Goal: Information Seeking & Learning: Find specific fact

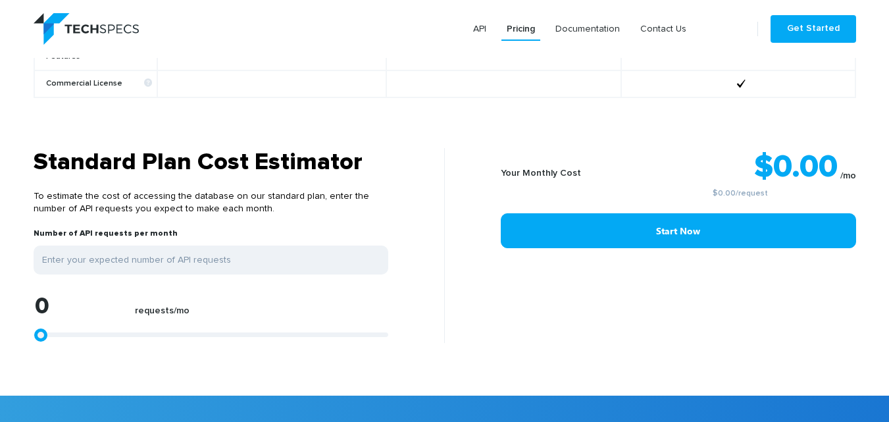
scroll to position [1011, 0]
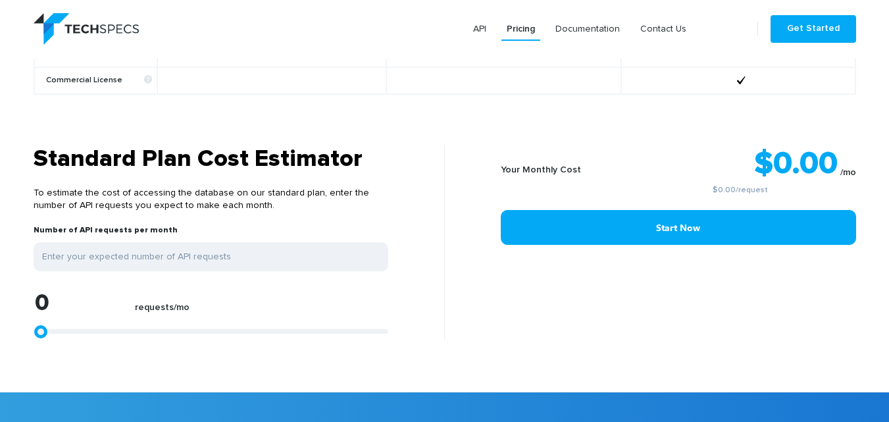
type input "1113"
type input "1299"
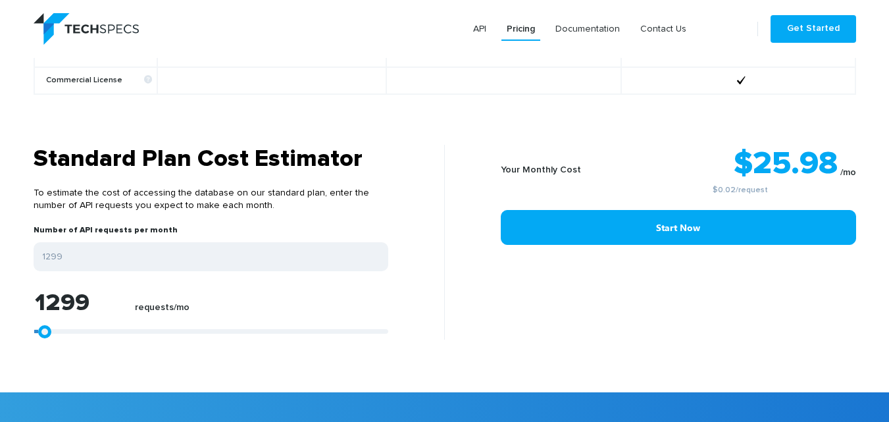
type input "1484"
type input "1855"
type input "2412"
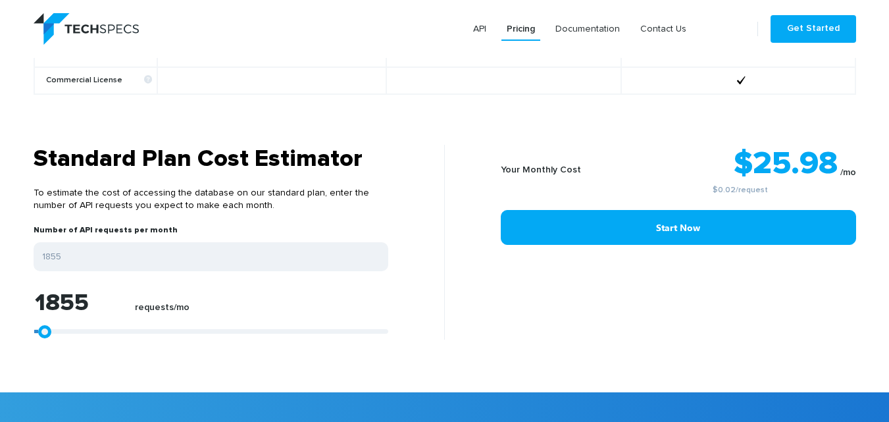
type input "2412"
type input "4638"
type input "5380"
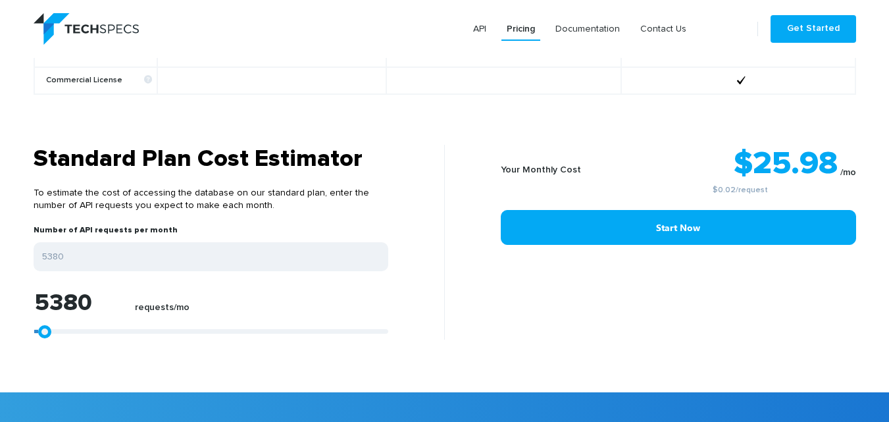
type input "5751"
type input "6308"
type input "6679"
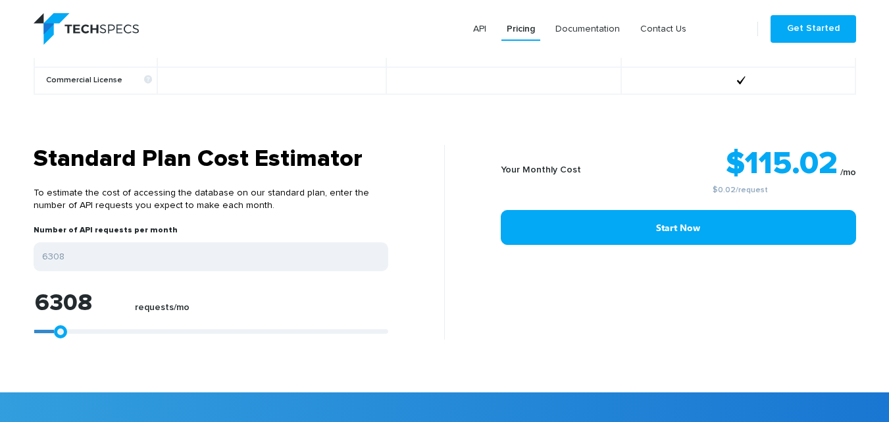
type input "6679"
type input "7050"
type input "7236"
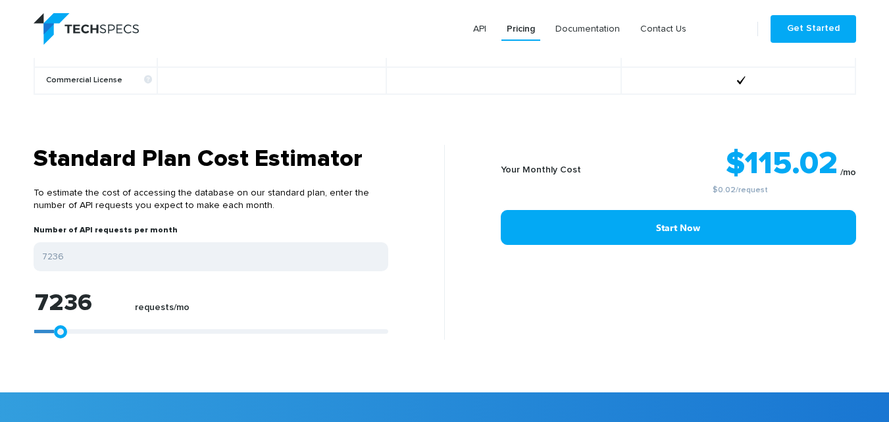
type input "7607"
type input "7978"
type input "8163"
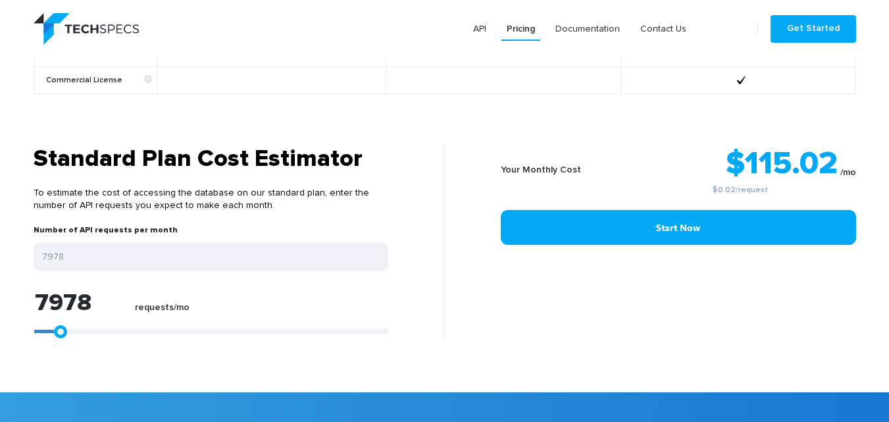
type input "8163"
type input "8349"
type input "8534"
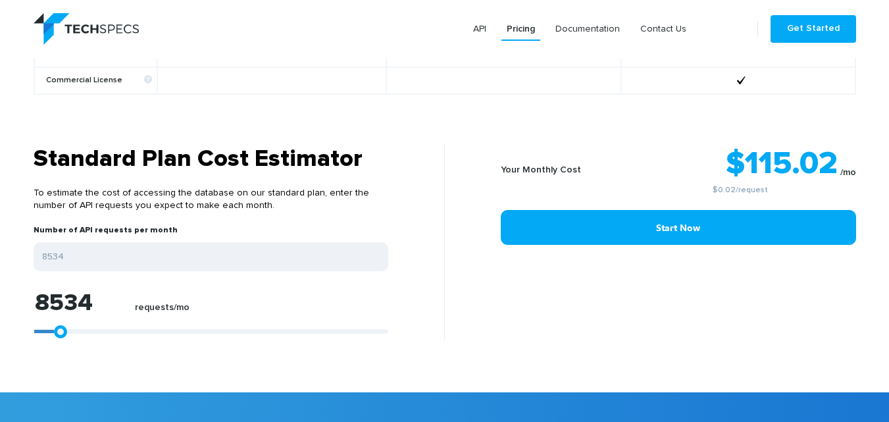
type input "8720"
type input "8534"
type input "8349"
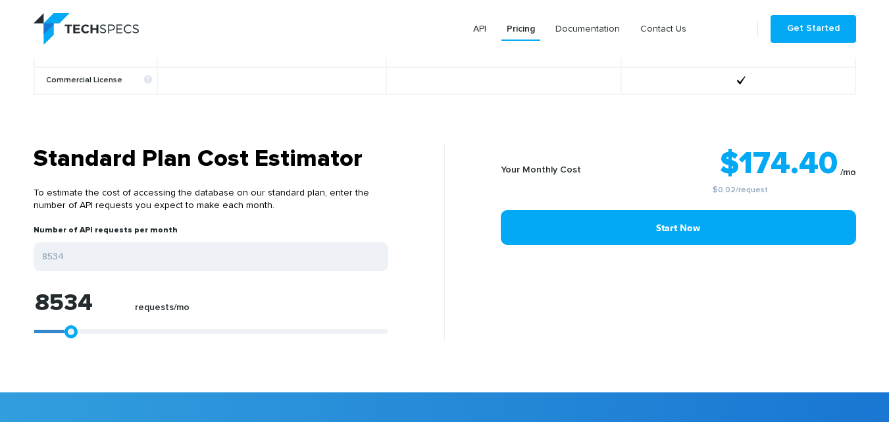
type input "8349"
type input "8163"
type input "7792"
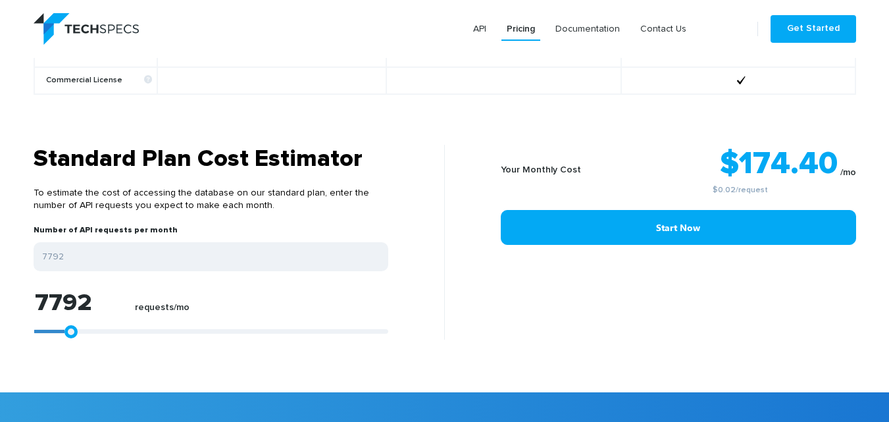
type input "7421"
type input "7050"
type input "6864"
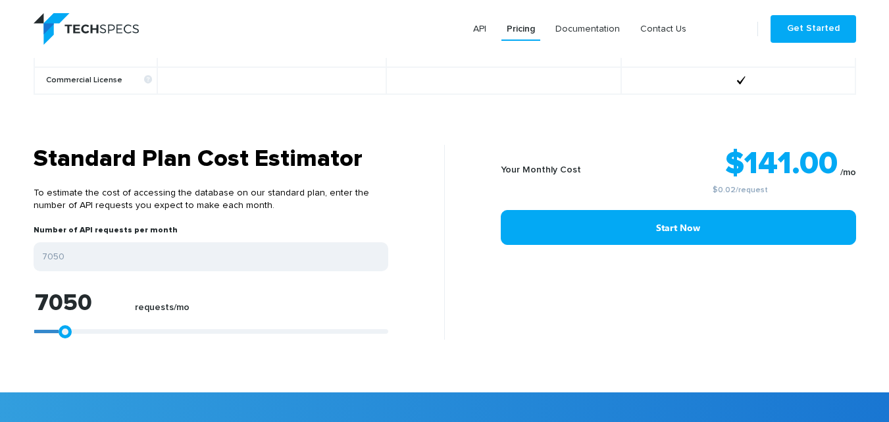
type input "6864"
type input "6679"
type input "6493"
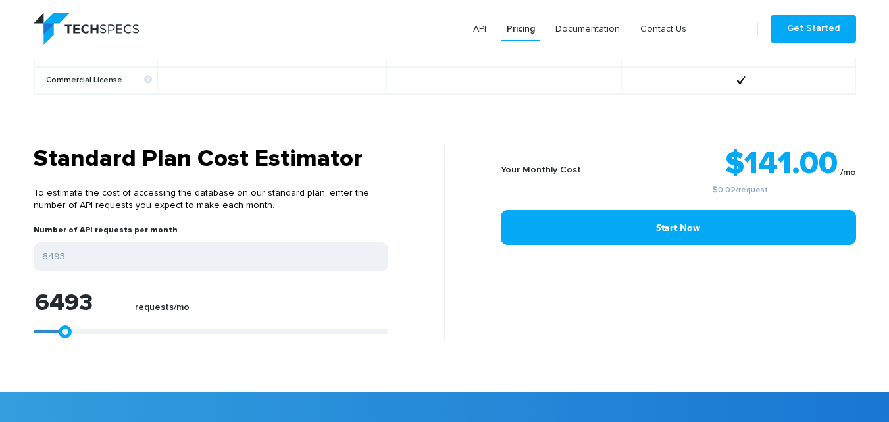
type input "6308"
type input "6122"
type input "5937"
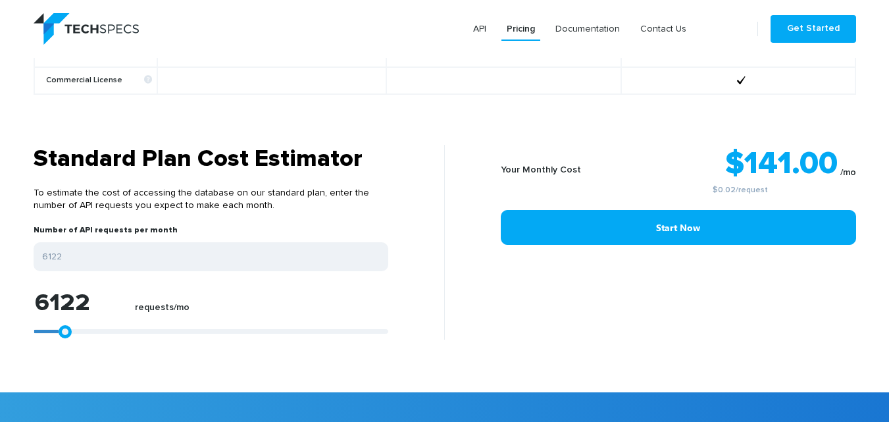
type input "5937"
type input "5751"
type input "5566"
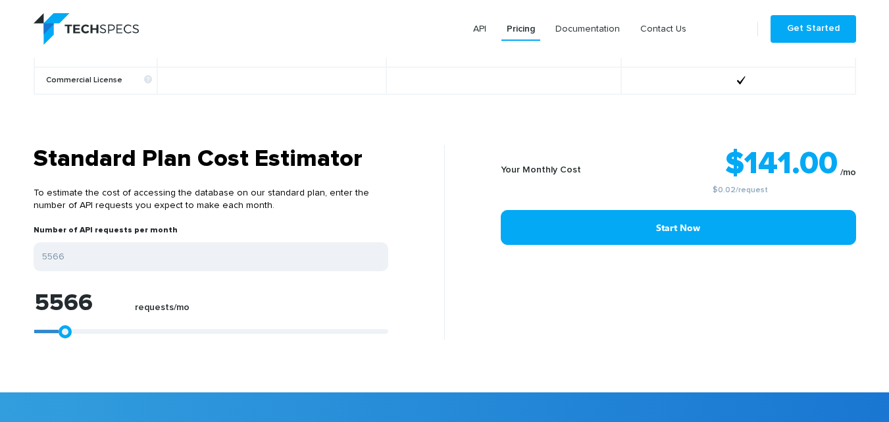
type input "5380"
type input "5195"
type input "5009"
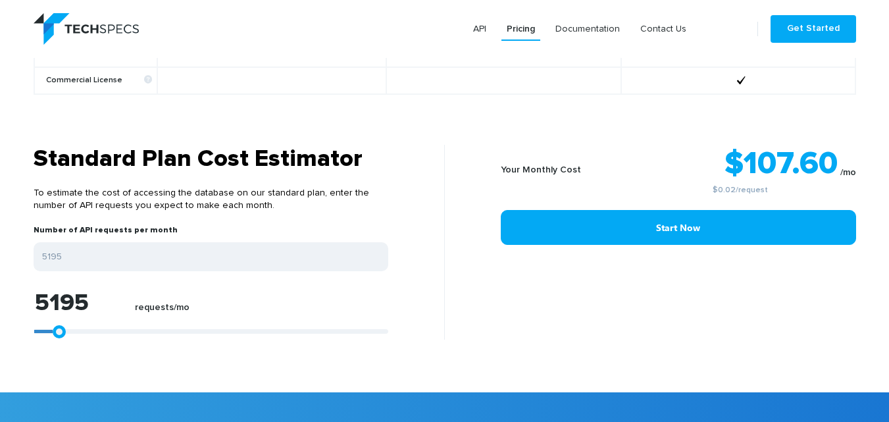
type input "5009"
type input "4824"
type input "4638"
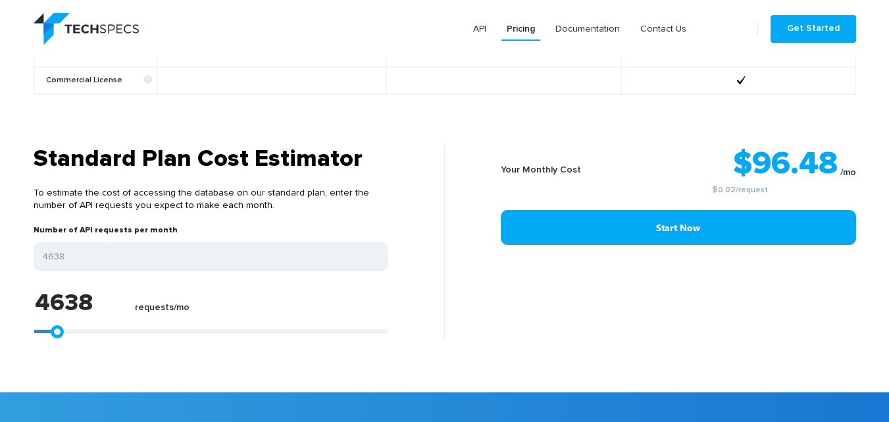
type input "4453"
type input "4082"
type input "3896"
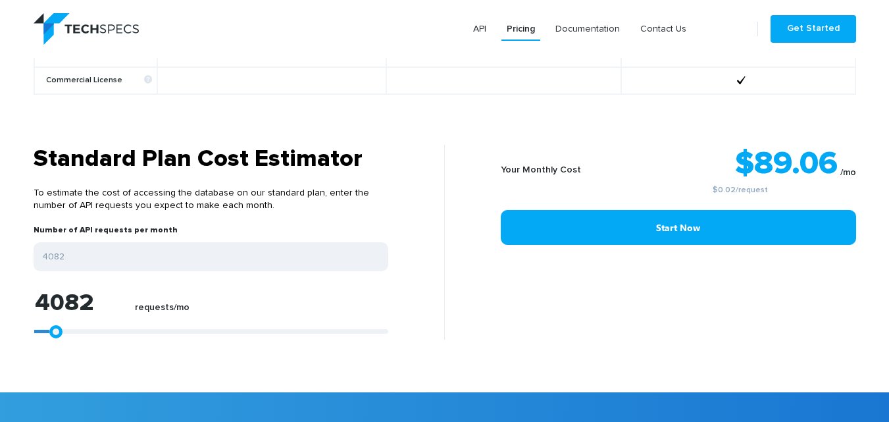
type input "3896"
type input "3711"
type input "3525"
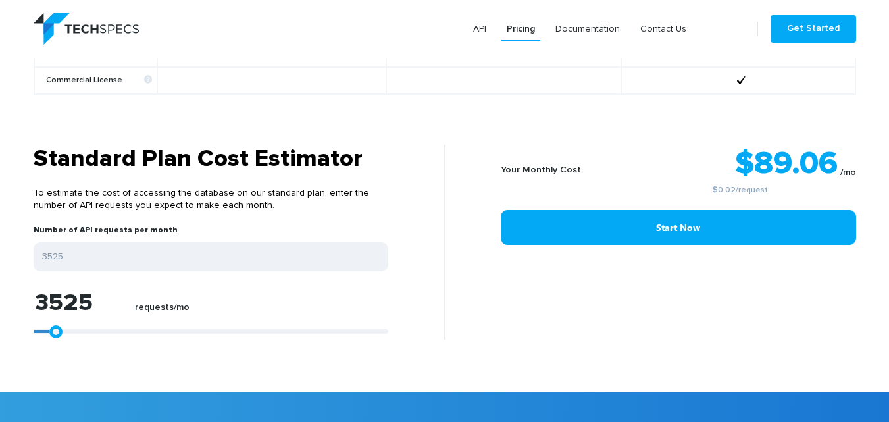
type input "3339"
type input "3154"
type input "2968"
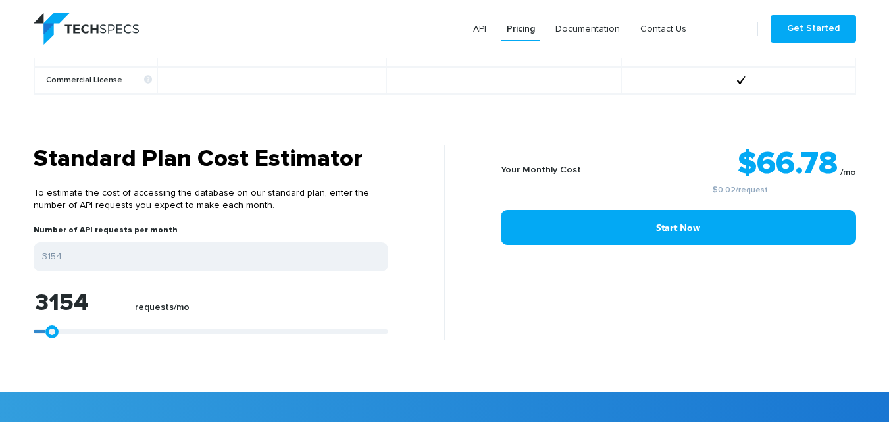
type input "2968"
type input "2783"
type input "2597"
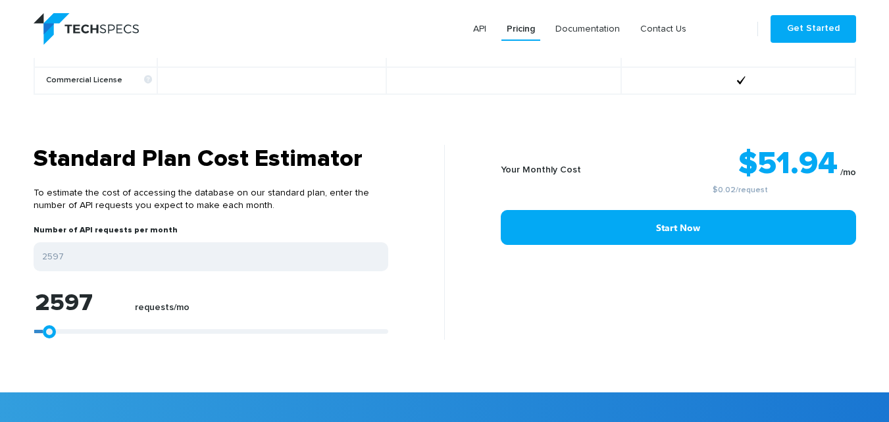
type input "2412"
type input "2226"
type input "2041"
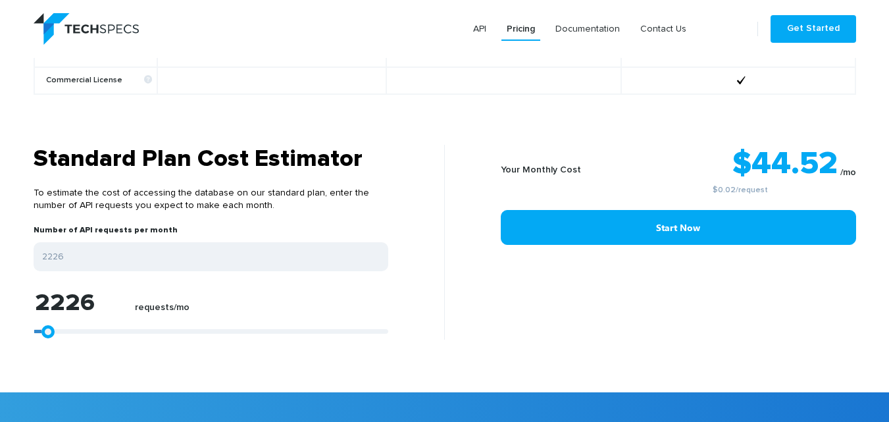
type input "2041"
type input "1855"
type input "1670"
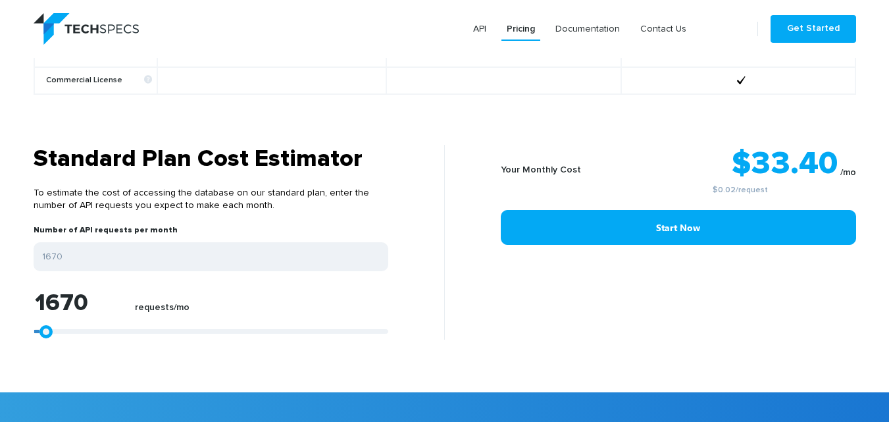
type input "1484"
type input "1299"
type input "1113"
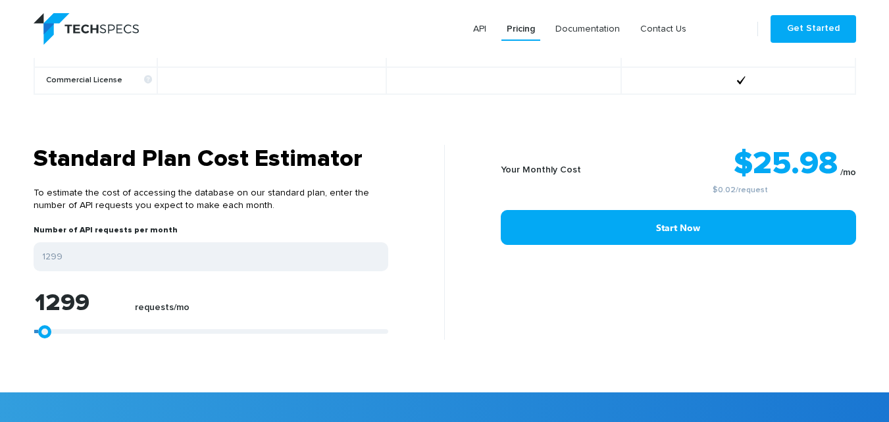
type input "1113"
type input "928"
type input "742"
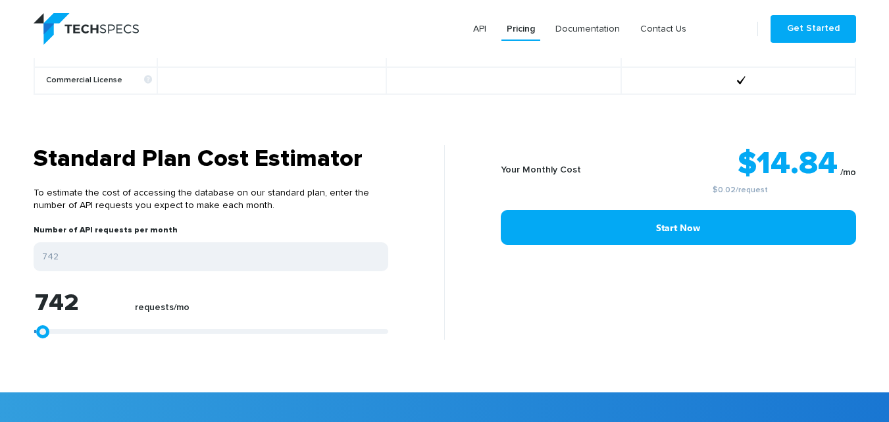
type input "557"
type input "371"
type input "557"
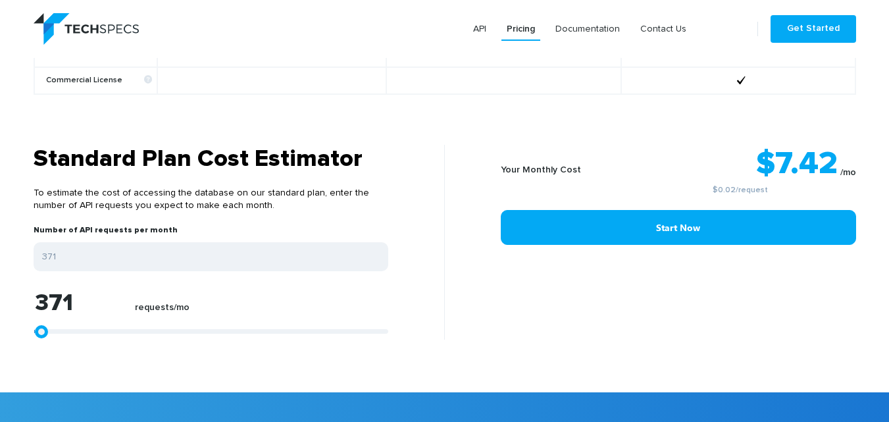
type input "557"
type input "742"
type input "557"
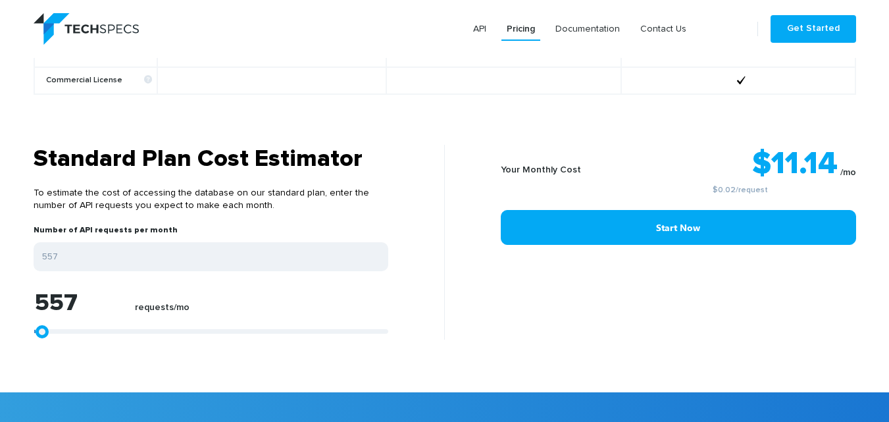
type input "371"
click at [34, 329] on div at bounding box center [211, 331] width 355 height 5
type input "557"
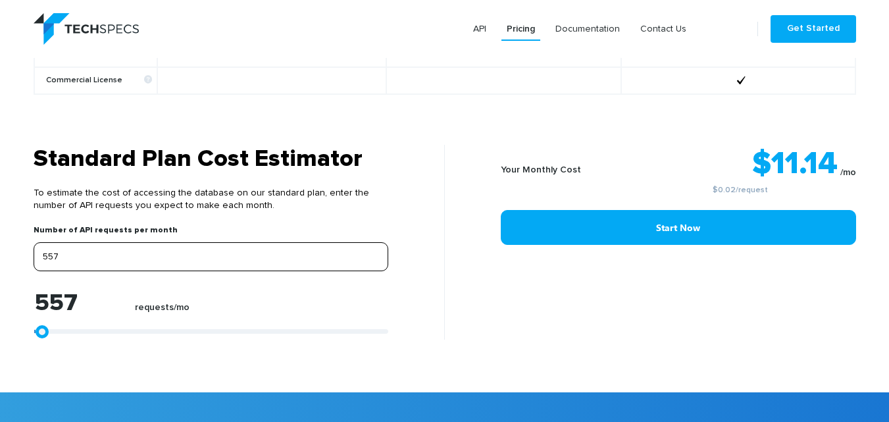
click at [99, 245] on input "557" at bounding box center [211, 256] width 355 height 29
type input "55"
type input "5"
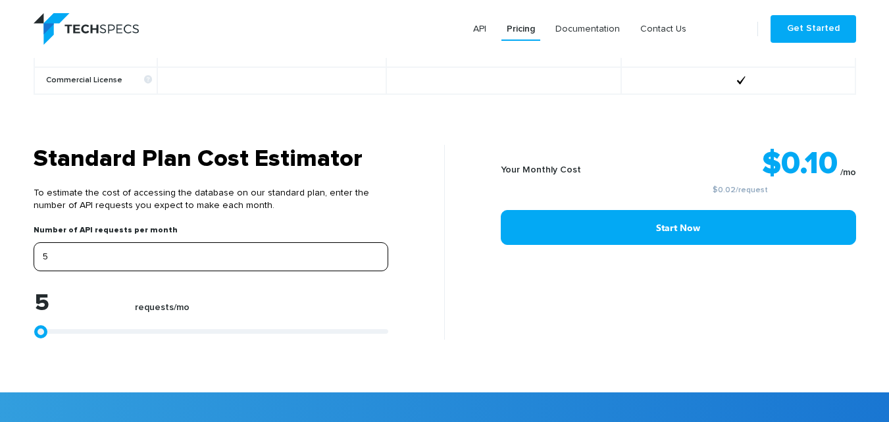
type input "0"
type input "4"
type input "40"
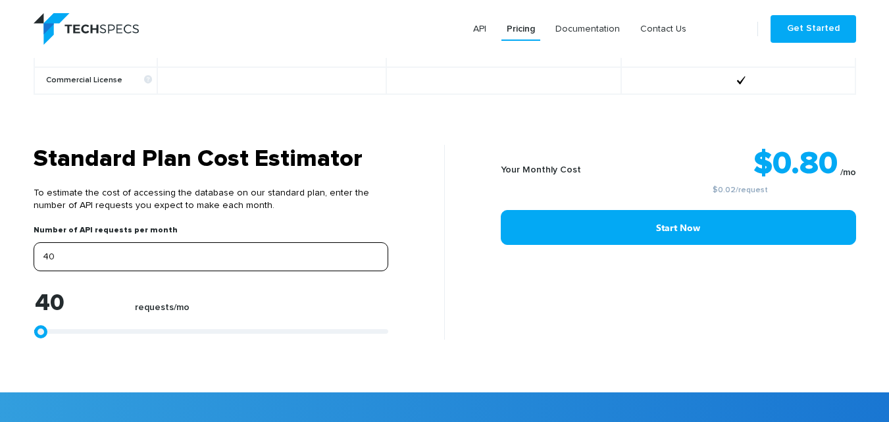
type input "400"
type input "40"
type input "4"
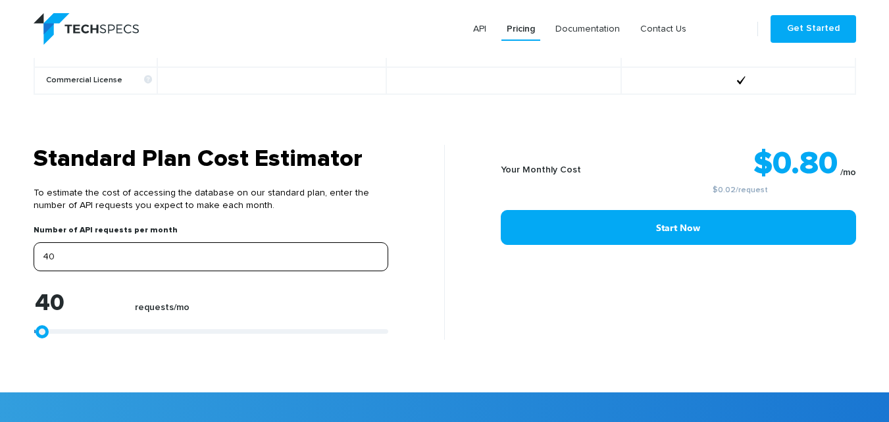
type input "4"
type input "0"
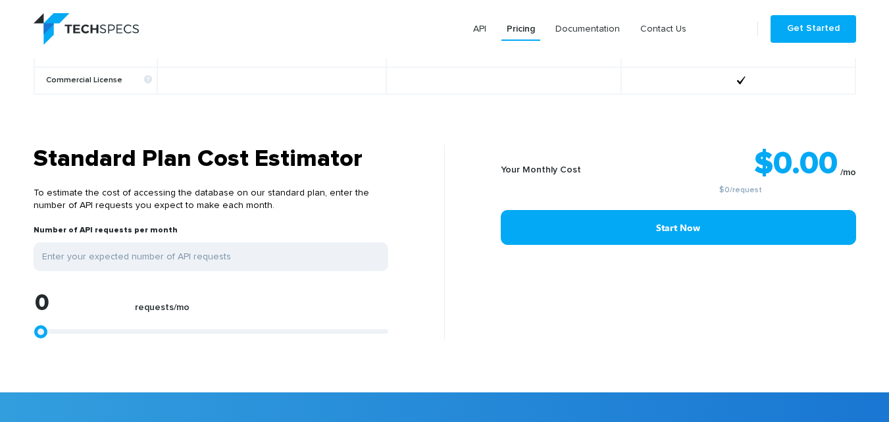
click at [838, 145] on div "$0.00 /mo $0 /request" at bounding box center [740, 170] width 231 height 50
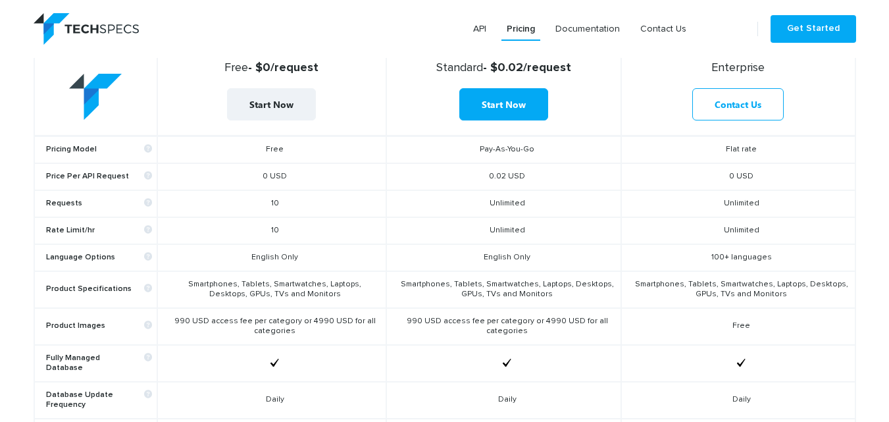
scroll to position [486, 0]
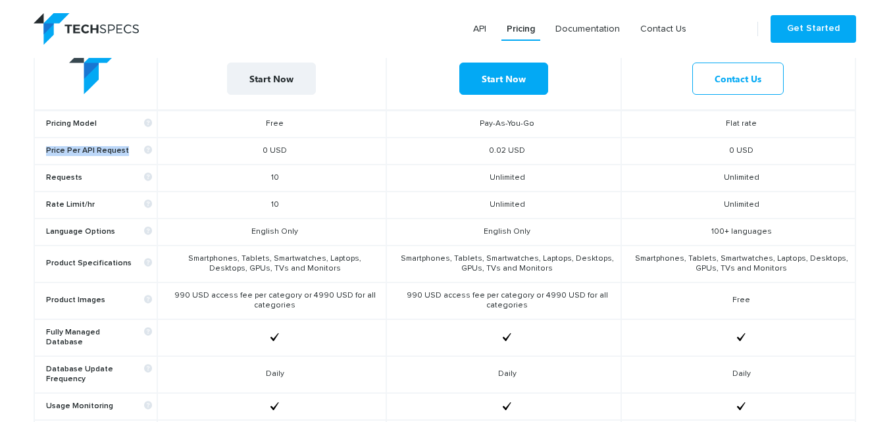
drag, startPoint x: 124, startPoint y: 149, endPoint x: 37, endPoint y: 151, distance: 87.5
click at [37, 151] on td "Price Per API Request" at bounding box center [95, 151] width 123 height 27
copy b "Price Per API Request"
drag, startPoint x: 522, startPoint y: 152, endPoint x: 482, endPoint y: 147, distance: 39.7
click at [482, 147] on td "0.02 USD" at bounding box center [503, 151] width 235 height 27
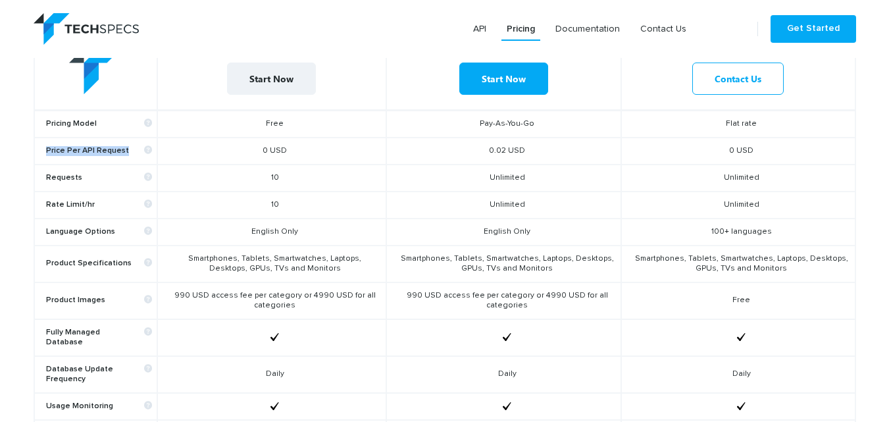
copy td "0.02 USD"
drag, startPoint x: 120, startPoint y: 151, endPoint x: 80, endPoint y: 148, distance: 39.6
click at [47, 146] on b "Price Per API Request" at bounding box center [99, 151] width 106 height 10
drag, startPoint x: 124, startPoint y: 146, endPoint x: 43, endPoint y: 150, distance: 81.0
click at [43, 150] on td "Price Per API Request" at bounding box center [95, 151] width 123 height 27
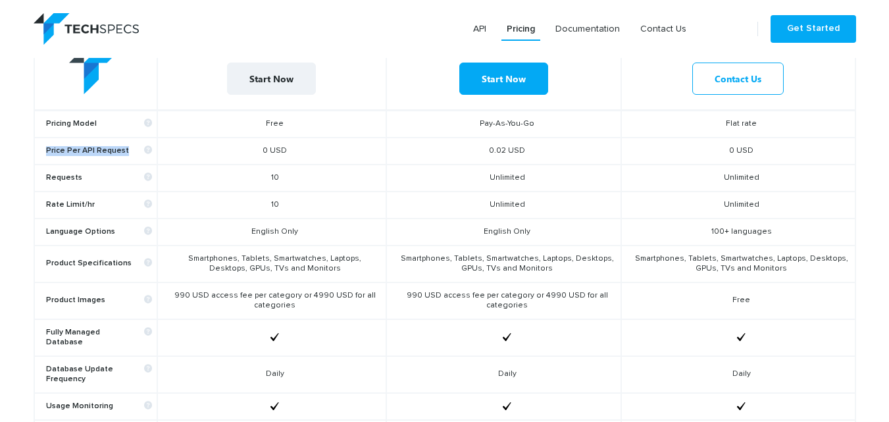
copy b "Price Per API Request"
